Goal: Check status: Check status

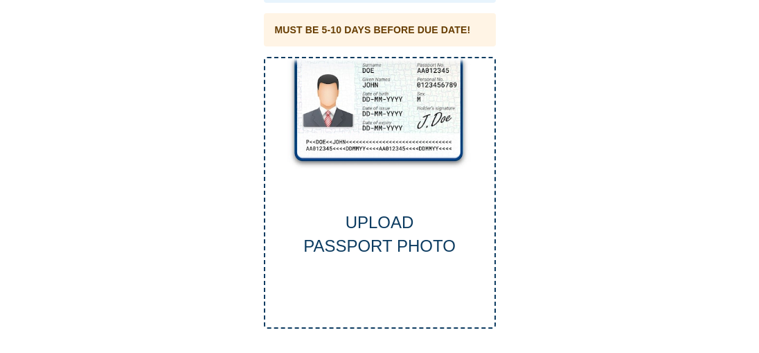
scroll to position [98, 0]
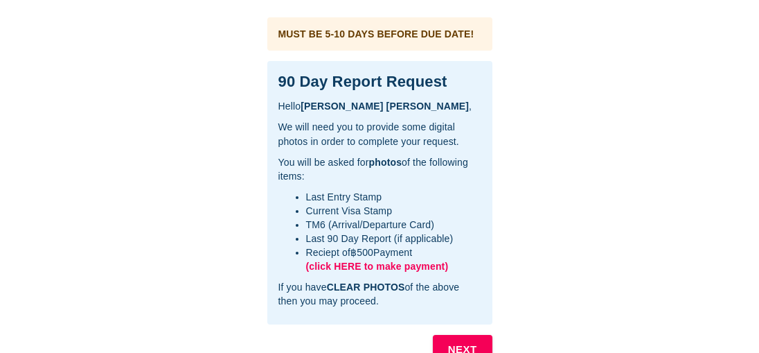
scroll to position [61, 0]
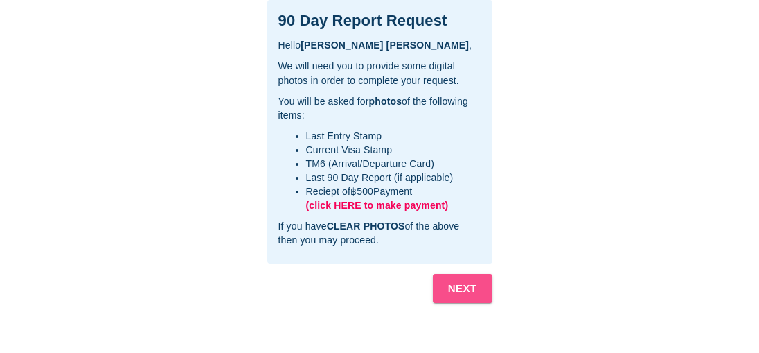
click at [463, 286] on b "NEXT" at bounding box center [462, 288] width 29 height 18
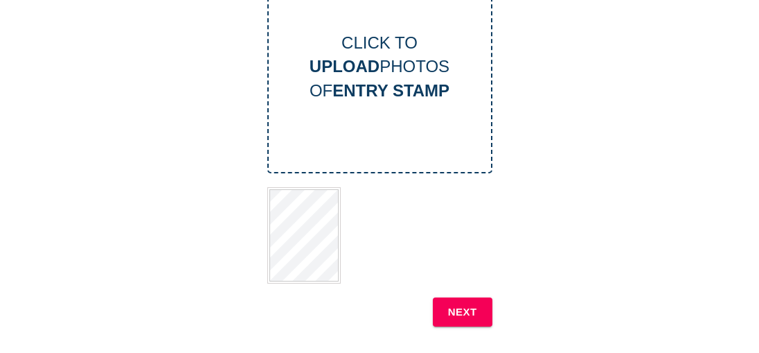
scroll to position [154, 0]
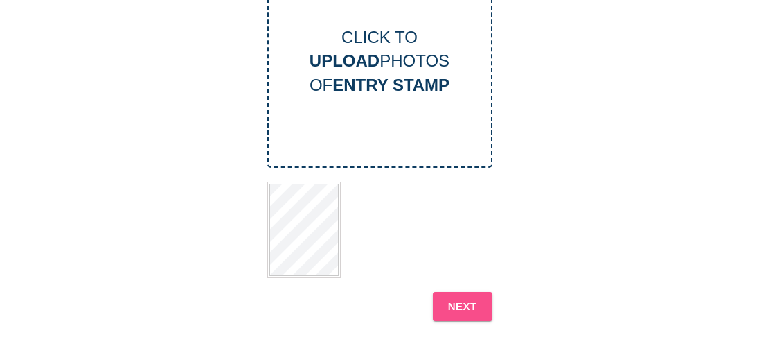
click at [463, 302] on b "NEXT" at bounding box center [462, 306] width 29 height 18
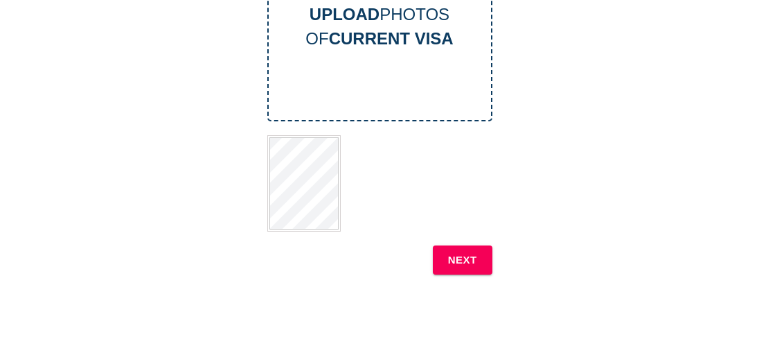
scroll to position [215, 0]
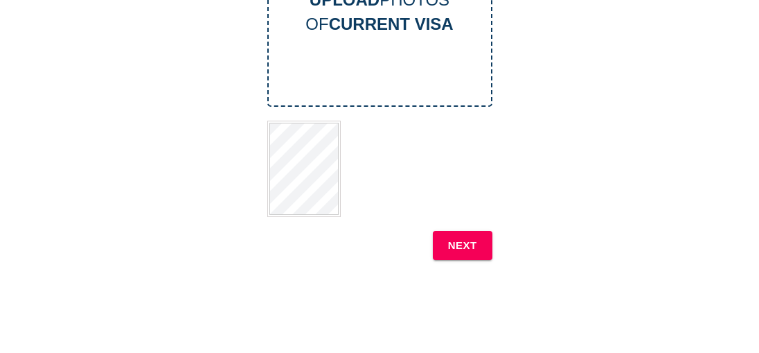
click at [467, 245] on b "NEXT" at bounding box center [462, 245] width 29 height 18
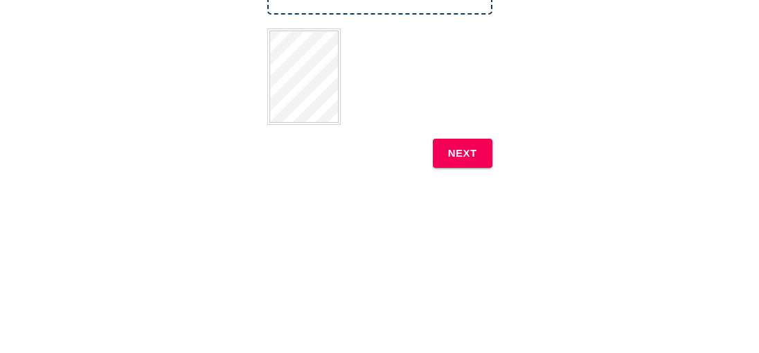
scroll to position [330, 0]
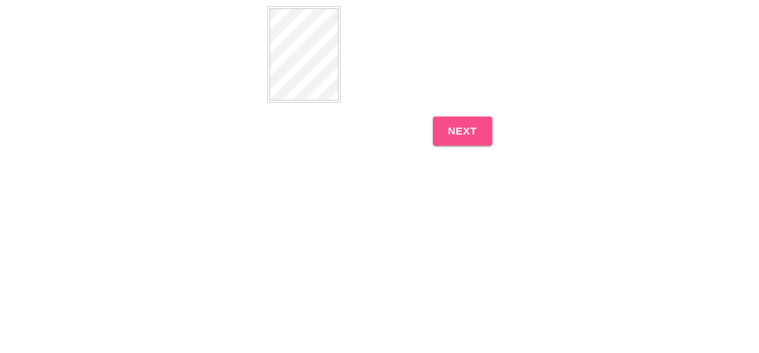
click at [459, 123] on b "NEXT" at bounding box center [462, 131] width 29 height 18
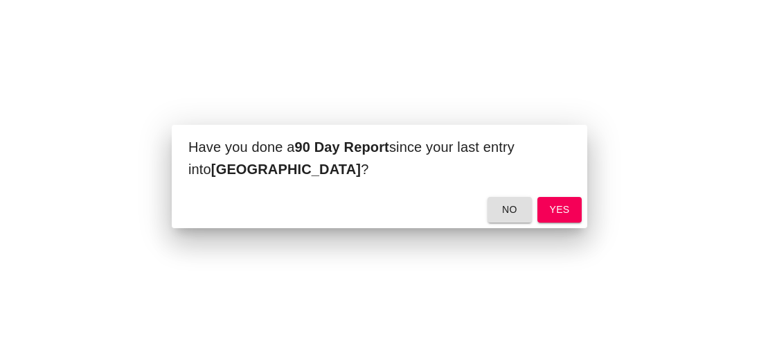
click at [562, 207] on span "yes" at bounding box center [560, 209] width 22 height 17
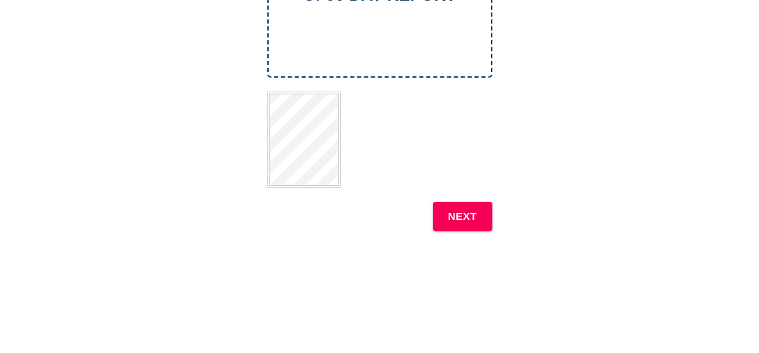
scroll to position [258, 0]
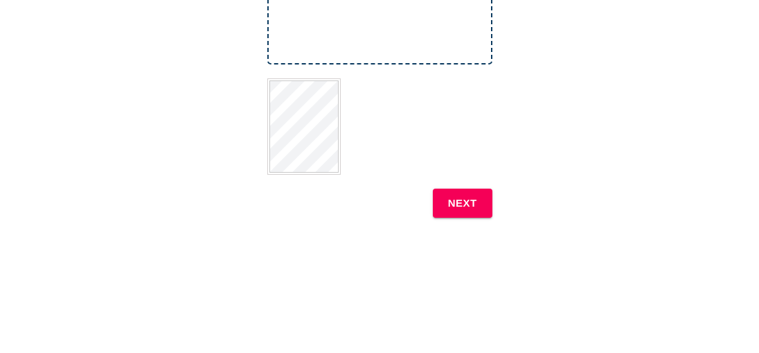
click at [468, 202] on b "NEXT" at bounding box center [462, 203] width 29 height 18
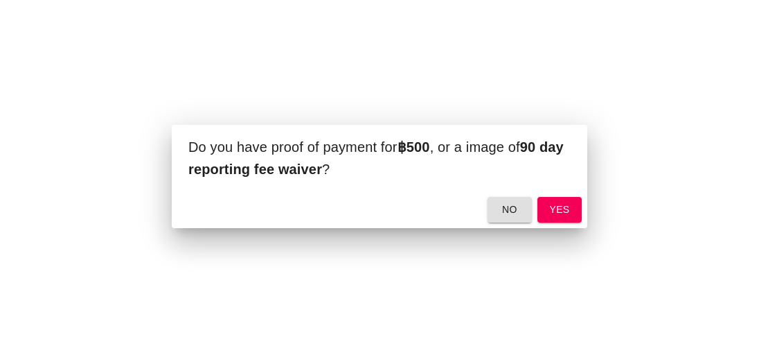
click at [573, 210] on button "yes" at bounding box center [560, 210] width 44 height 26
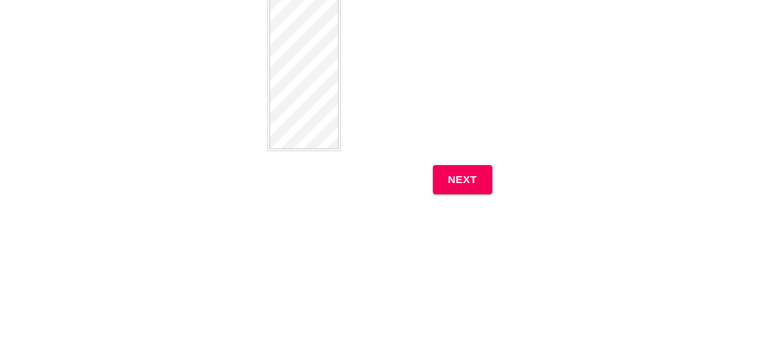
scroll to position [333, 0]
click at [473, 188] on b "NEXT" at bounding box center [462, 186] width 29 height 18
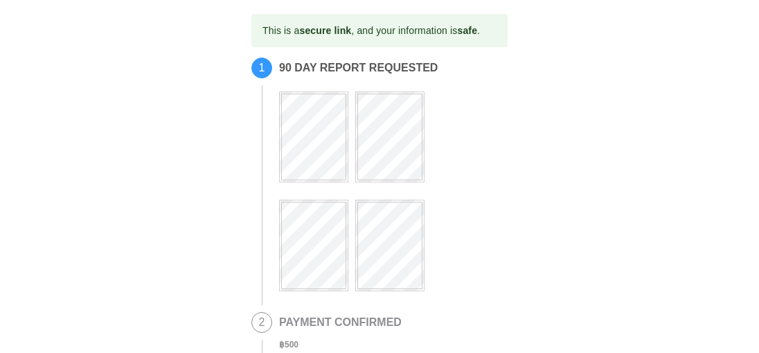
scroll to position [514, 0]
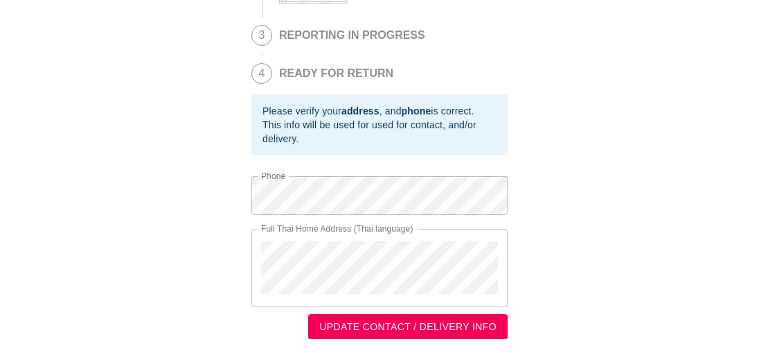
click at [391, 331] on span "UPDATE CONTACT / DELIVERY INFO" at bounding box center [407, 326] width 177 height 17
